Goal: Task Accomplishment & Management: Use online tool/utility

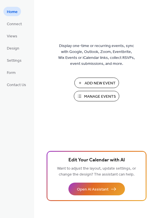
click at [105, 95] on span "Manage Events" at bounding box center [100, 97] width 32 height 6
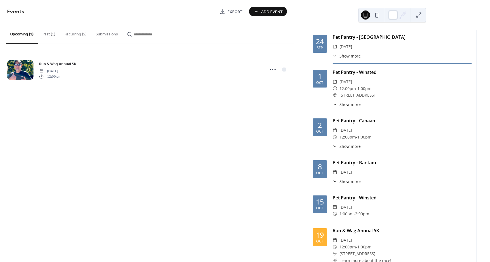
click at [45, 36] on button "Past (1)" at bounding box center [49, 33] width 22 height 20
click at [70, 35] on button "Recurring (5)" at bounding box center [75, 33] width 31 height 20
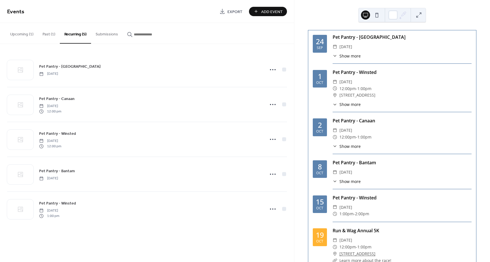
click at [53, 37] on button "Past (1)" at bounding box center [49, 33] width 22 height 20
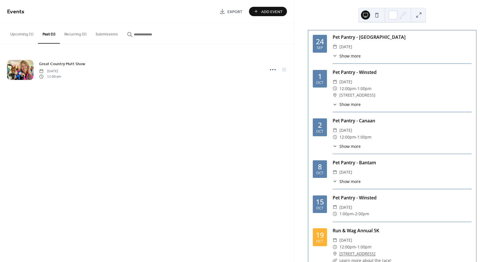
click at [81, 33] on button "Recurring (5)" at bounding box center [75, 33] width 31 height 20
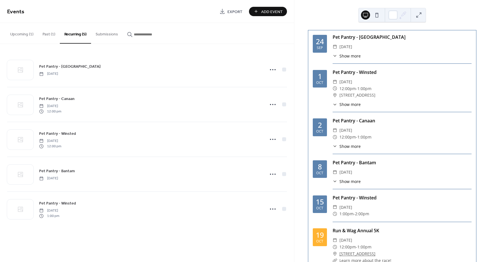
click at [276, 11] on span "Add Event" at bounding box center [272, 12] width 22 height 6
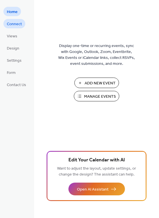
click at [13, 26] on span "Connect" at bounding box center [14, 24] width 15 height 6
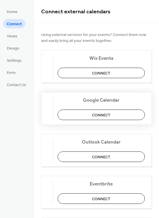
click at [127, 115] on button "Connect" at bounding box center [101, 115] width 87 height 10
click at [105, 115] on div "Google Calendar Connect" at bounding box center [96, 108] width 111 height 33
